Goal: Task Accomplishment & Management: Manage account settings

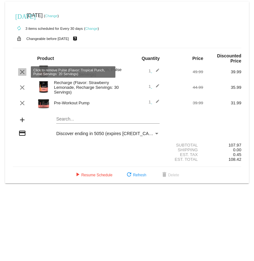
click at [21, 70] on mat-icon "clear" at bounding box center [22, 72] width 8 height 8
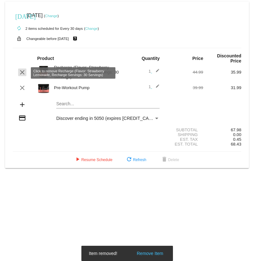
click at [22, 72] on mat-icon "clear" at bounding box center [22, 73] width 8 height 8
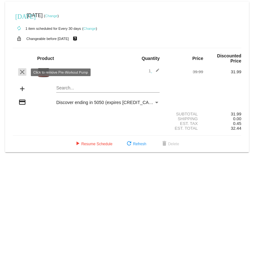
click at [22, 74] on mat-icon "clear" at bounding box center [22, 72] width 8 height 8
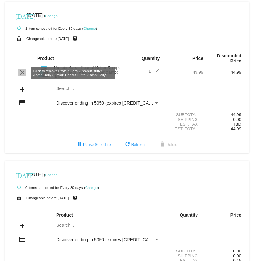
click at [23, 73] on mat-icon "clear" at bounding box center [22, 73] width 8 height 8
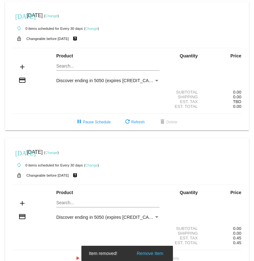
click at [57, 16] on link "Change" at bounding box center [51, 16] width 12 height 4
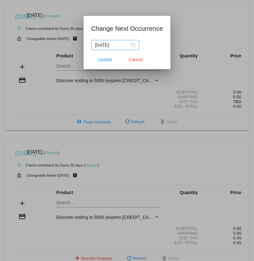
click at [128, 45] on div "[DATE]" at bounding box center [115, 45] width 40 height 7
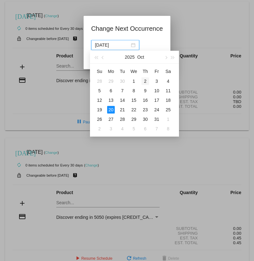
click at [148, 82] on div "2" at bounding box center [145, 81] width 8 height 8
type input "[DATE]"
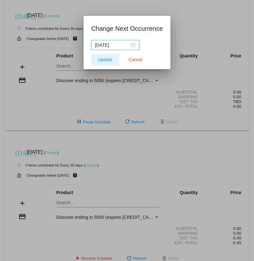
click at [99, 57] on button "Update" at bounding box center [105, 59] width 28 height 11
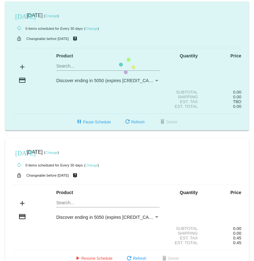
click at [63, 63] on mat-card "[DATE] [DATE] ( Change ) autorenew 0 items scheduled for Every 30 days ( Change…" at bounding box center [126, 66] width 243 height 129
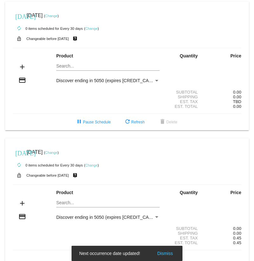
click at [64, 64] on mat-card "[DATE] [DATE] ( Change ) autorenew 0 items scheduled for Every 30 days ( Change…" at bounding box center [126, 66] width 243 height 129
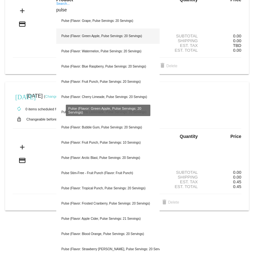
scroll to position [57, 0]
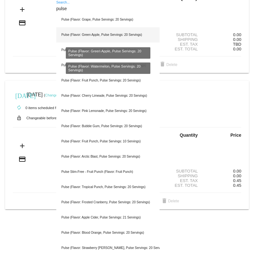
type input "pulse"
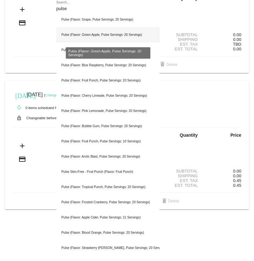
click at [92, 37] on div "Pulse (Flavor: Green Apple, Pulse Servings: 20 Servings)" at bounding box center [107, 34] width 103 height 15
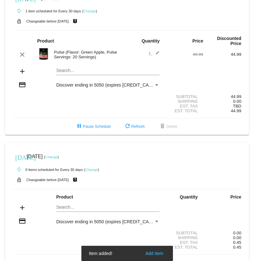
click at [67, 71] on mat-card "[DATE] [DATE] ( Change ) autorenew 1 item scheduled for Every 30 days ( Change …" at bounding box center [126, 59] width 243 height 151
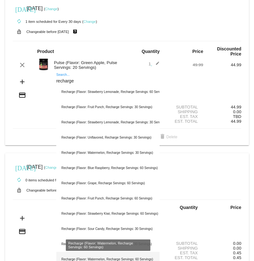
scroll to position [7, 0]
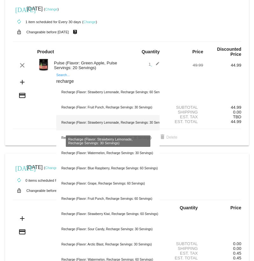
type input "recharge"
click at [99, 122] on div "Recharge (Flavor: Strawberry Lemonade, Recharge Servings: 30 Servings)" at bounding box center [107, 122] width 103 height 15
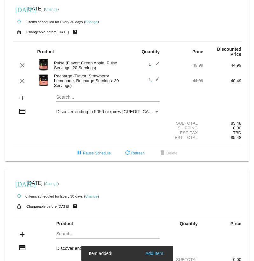
click at [68, 98] on mat-card "[DATE] [DATE] ( Change ) autorenew 2 items scheduled for Every 30 days ( Change…" at bounding box center [126, 78] width 243 height 167
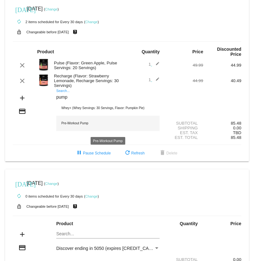
type input "pump"
click at [80, 128] on div "Pre-Workout Pump" at bounding box center [107, 123] width 103 height 15
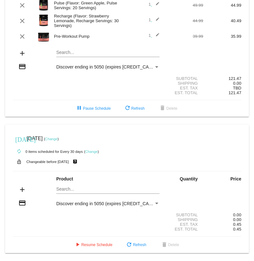
scroll to position [0, 0]
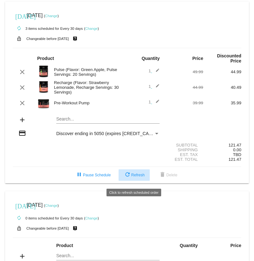
click at [130, 177] on span "refresh Refresh" at bounding box center [133, 175] width 21 height 4
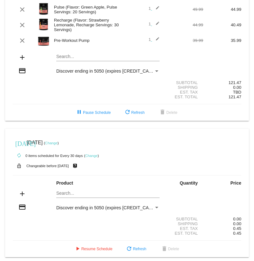
scroll to position [72, 0]
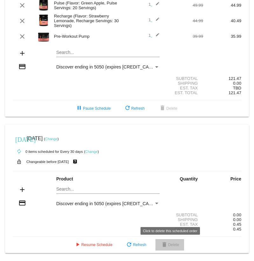
click at [172, 190] on span "delete Delete" at bounding box center [169, 245] width 19 height 4
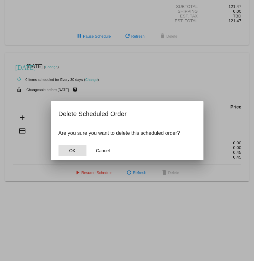
click at [72, 151] on span "OK" at bounding box center [72, 150] width 6 height 5
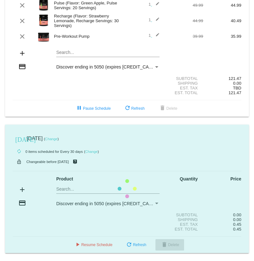
scroll to position [0, 0]
